Goal: Information Seeking & Learning: Learn about a topic

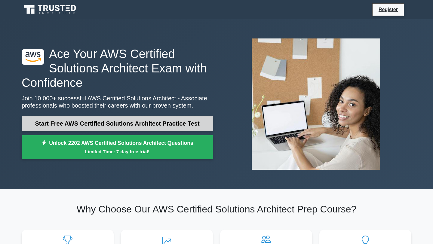
click at [114, 126] on link "Start Free AWS Certified Solutions Architect Practice Test" at bounding box center [117, 123] width 191 height 14
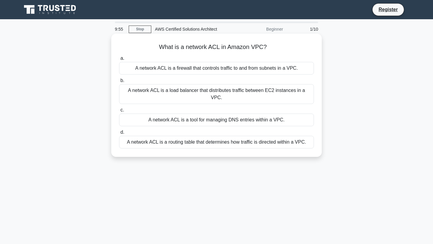
click at [194, 70] on div "A network ACL is a firewall that controls traffic to and from subnets in a VPC." at bounding box center [216, 68] width 195 height 13
click at [119, 61] on input "a. A network ACL is a firewall that controls traffic to and from subnets in a V…" at bounding box center [119, 59] width 0 height 4
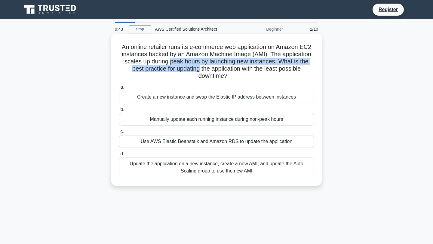
drag, startPoint x: 172, startPoint y: 61, endPoint x: 201, endPoint y: 68, distance: 30.0
click at [201, 68] on h5 "An online retailer runs its e-commerce web application on Amazon EC2 instances …" at bounding box center [217, 61] width 196 height 37
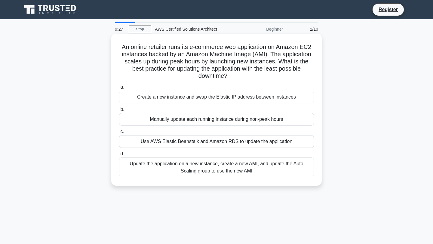
click at [185, 120] on div "Manually update each running instance during non-peak hours" at bounding box center [216, 119] width 195 height 13
click at [119, 112] on input "b. Manually update each running instance during non-peak hours" at bounding box center [119, 110] width 0 height 4
